Goal: Answer question/provide support

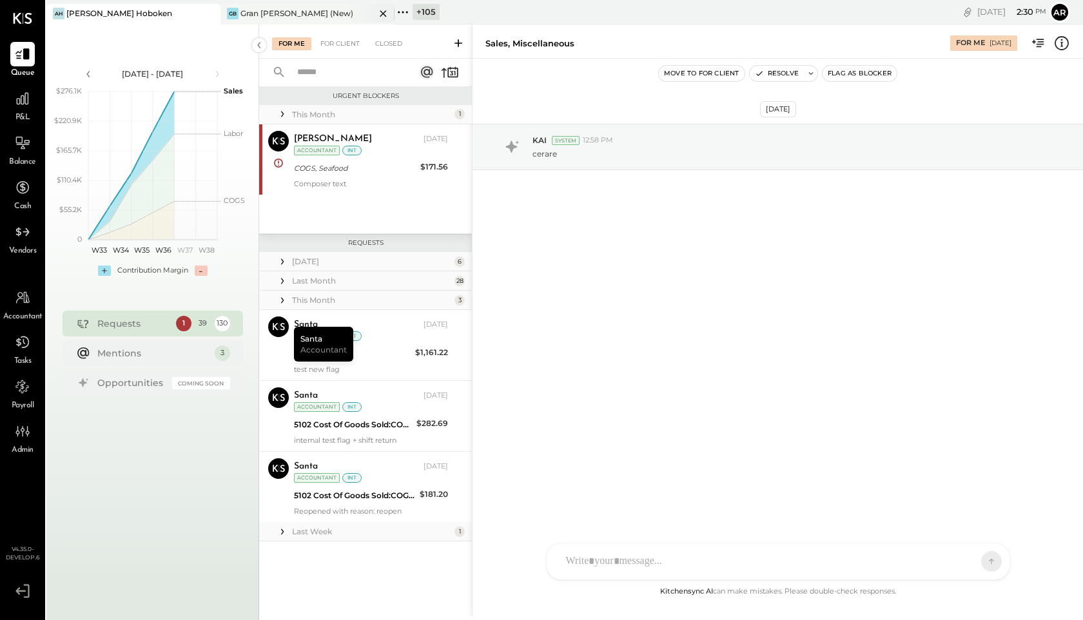
click at [280, 18] on div "Gran [PERSON_NAME] (New)" at bounding box center [296, 13] width 113 height 11
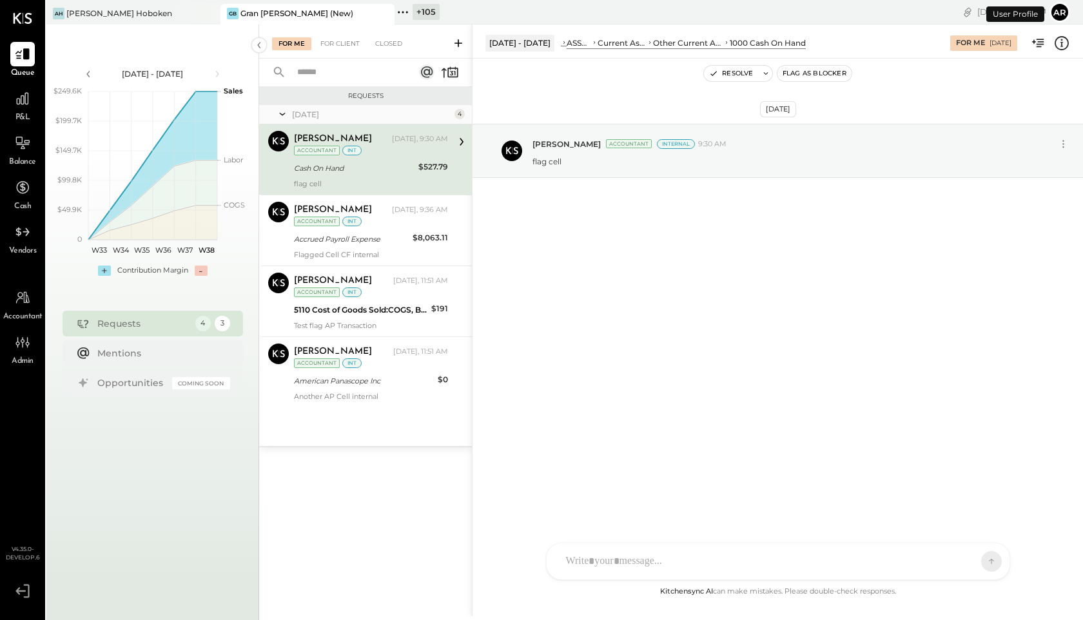
click at [366, 168] on div "Cash On Hand" at bounding box center [354, 168] width 121 height 13
click at [728, 532] on div at bounding box center [777, 507] width 437 height 52
click at [976, 560] on icon at bounding box center [980, 560] width 12 height 13
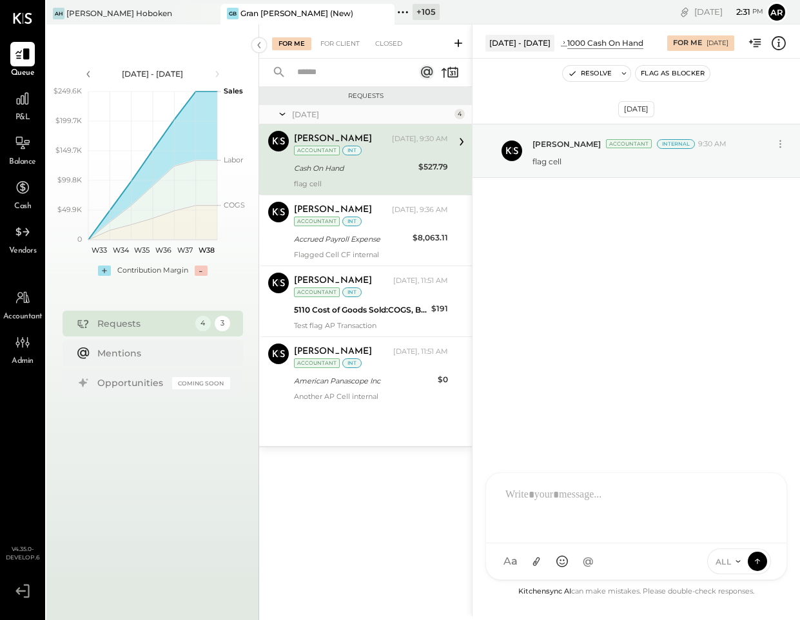
click at [552, 503] on div at bounding box center [636, 507] width 275 height 52
click at [668, 425] on div "[DATE] [PERSON_NAME] Accountant Internal 9:30 AM flag cell" at bounding box center [635, 321] width 327 height 525
click at [595, 498] on div "****" at bounding box center [636, 507] width 275 height 52
click at [763, 561] on button at bounding box center [757, 560] width 19 height 19
click at [524, 492] on div at bounding box center [636, 507] width 275 height 52
